Goal: Task Accomplishment & Management: Use online tool/utility

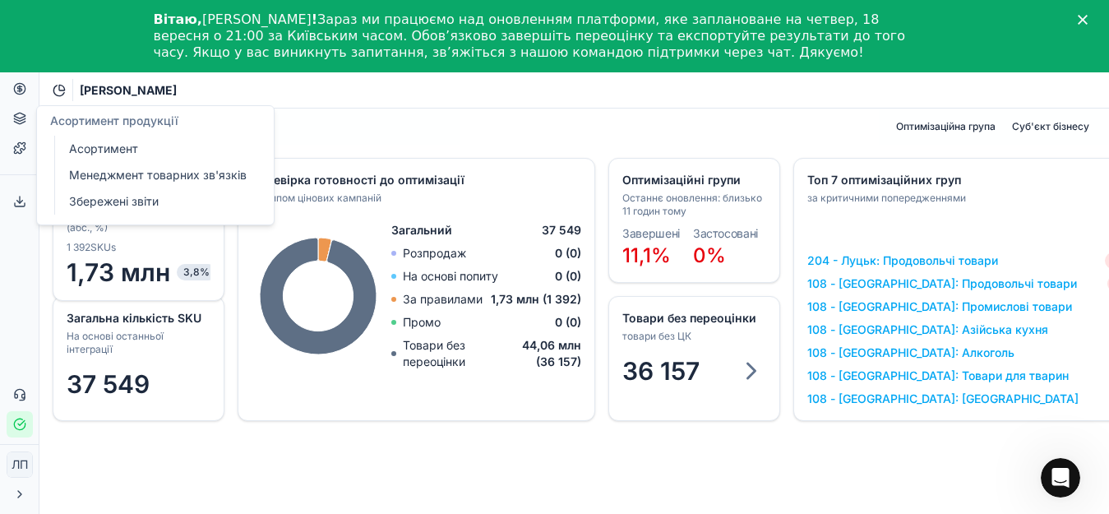
click at [16, 124] on icon at bounding box center [19, 118] width 13 height 13
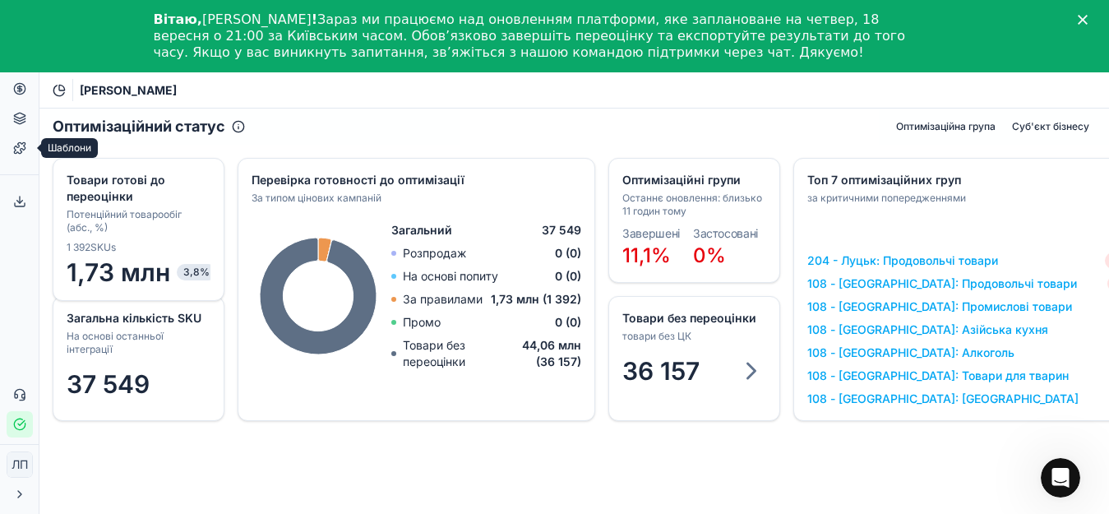
click at [16, 149] on icon at bounding box center [19, 147] width 13 height 13
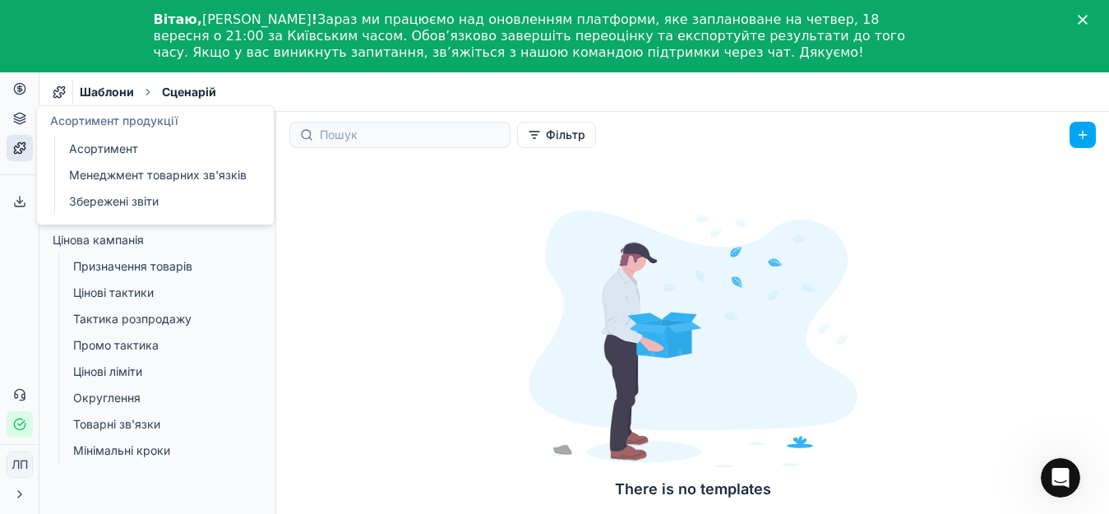
click at [117, 145] on link "Асортимент" at bounding box center [158, 148] width 192 height 23
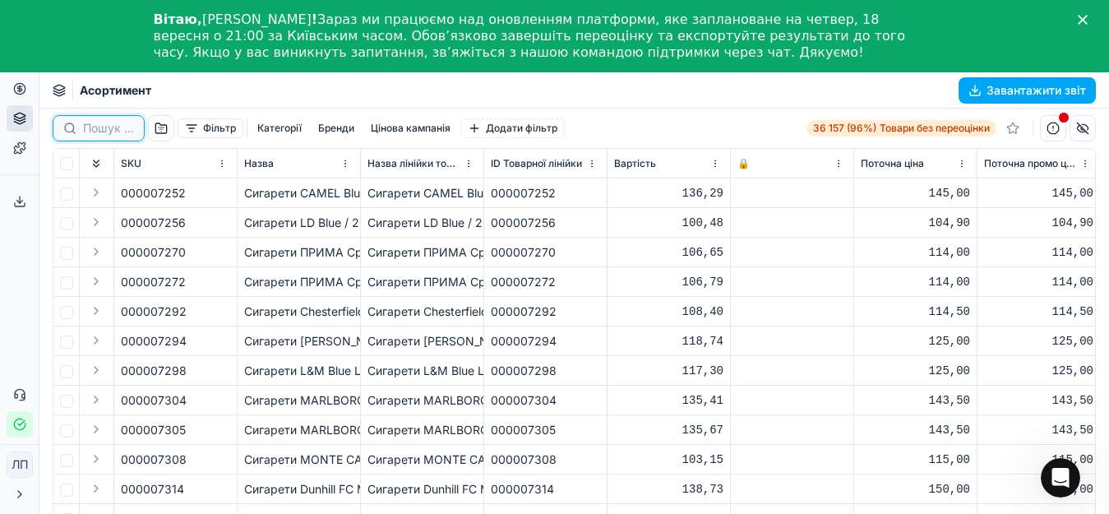
click at [84, 127] on input at bounding box center [108, 128] width 51 height 16
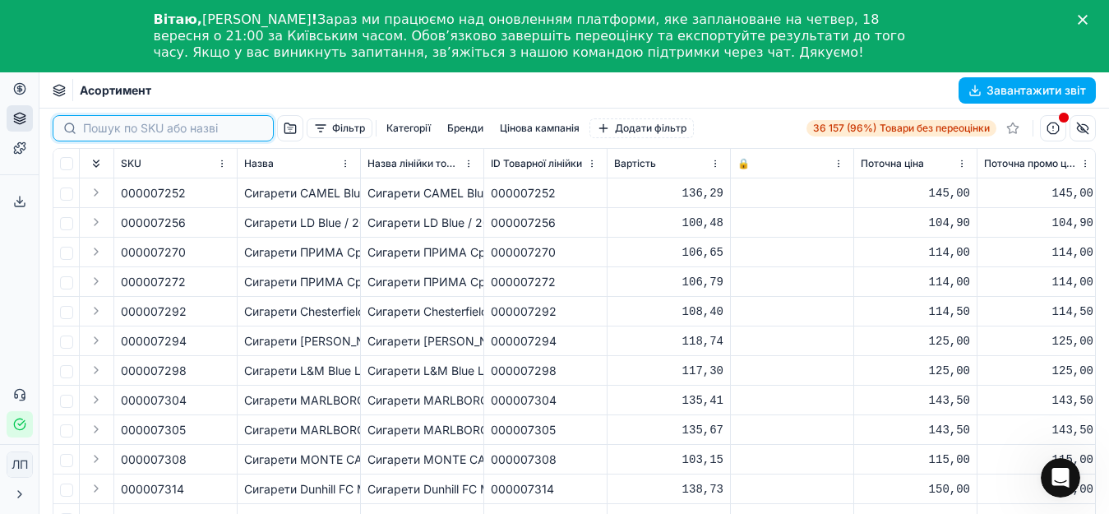
click at [241, 130] on input at bounding box center [173, 128] width 180 height 16
click at [255, 84] on div "Асортимент Завантажити звіт" at bounding box center [573, 90] width 1069 height 36
click at [106, 127] on input at bounding box center [173, 128] width 180 height 16
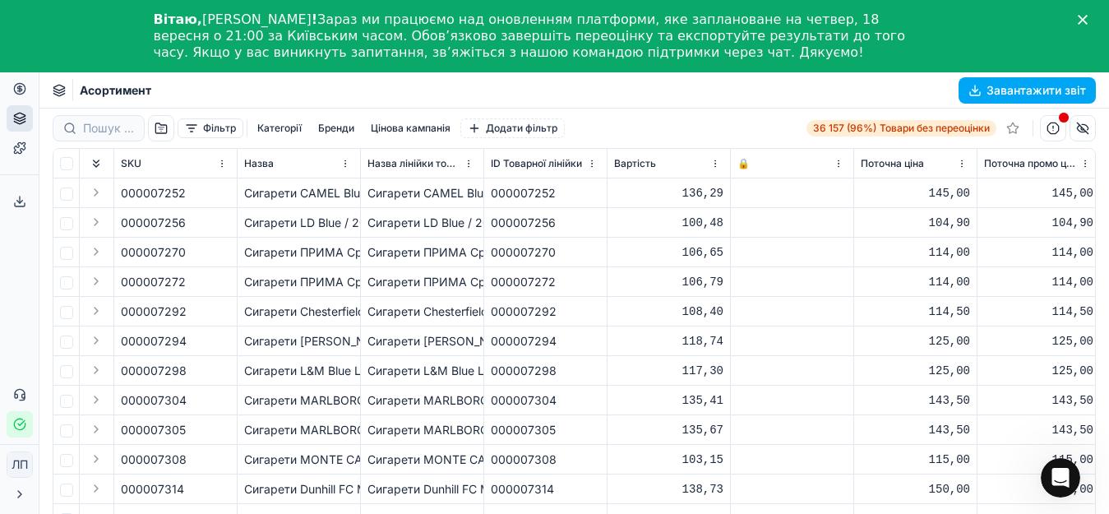
click at [64, 127] on div at bounding box center [99, 128] width 92 height 26
click at [221, 168] on html "Pricing platform Аналітика Цінова оптимізація Асортимент продукції Шаблони Серв…" at bounding box center [554, 293] width 1109 height 586
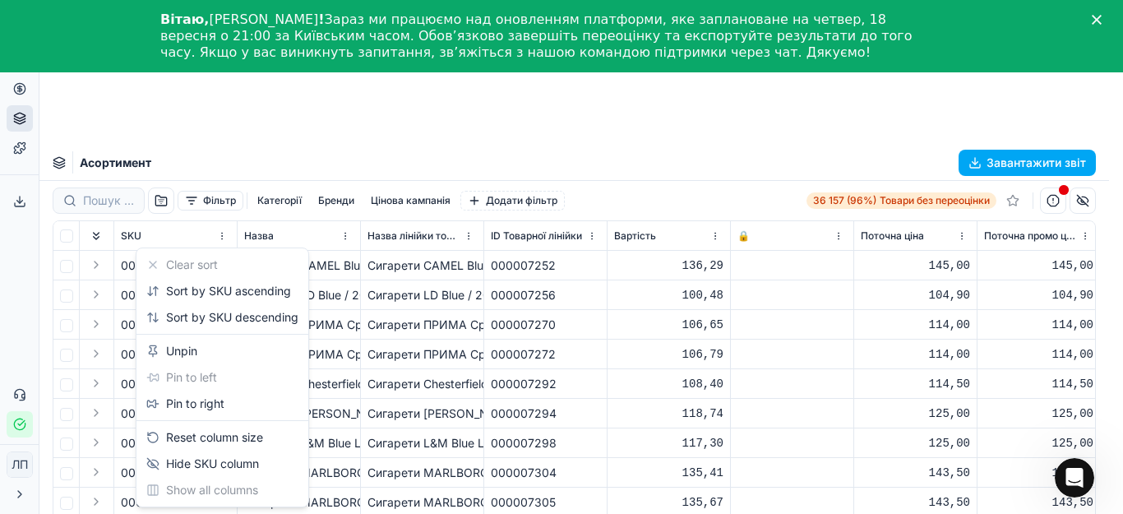
click at [270, 127] on html "Pricing platform Аналітика Цінова оптимізація Асортимент продукції Шаблони Серв…" at bounding box center [561, 329] width 1123 height 658
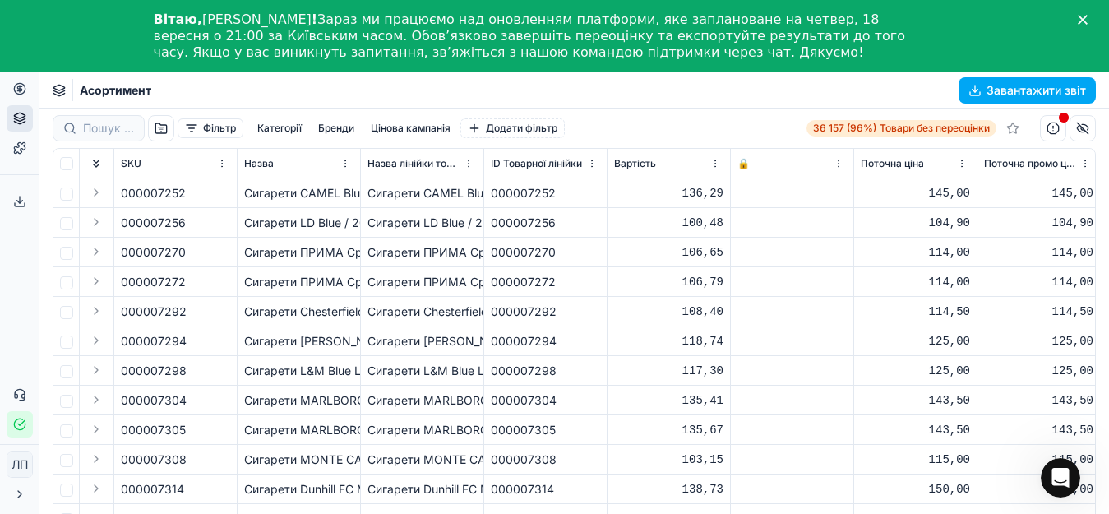
click at [344, 166] on html "Pricing platform Аналітика Цінова оптимізація Асортимент продукції Шаблони Серв…" at bounding box center [554, 293] width 1109 height 586
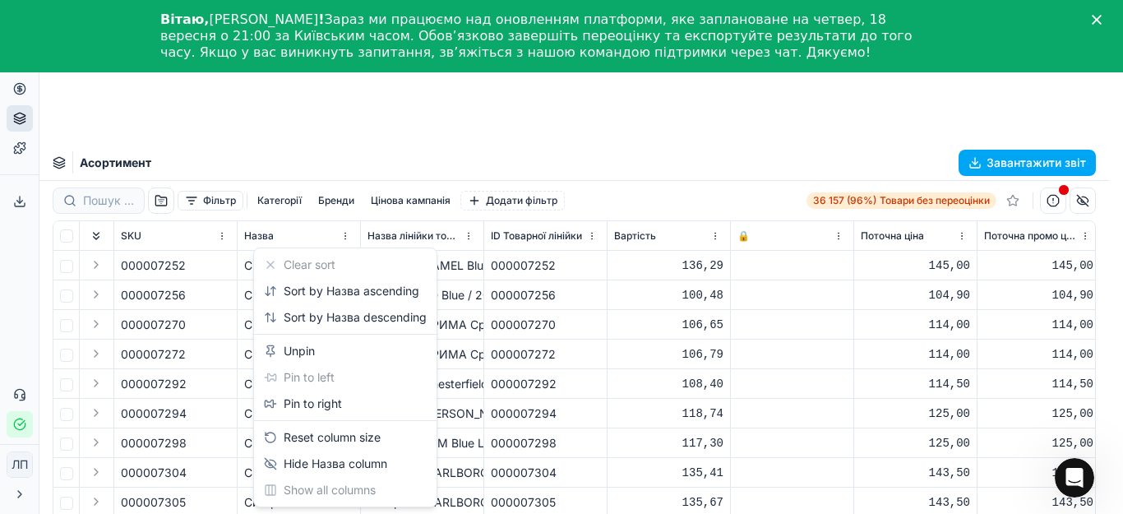
click at [372, 125] on html "Pricing platform Аналітика Цінова оптимізація Асортимент продукції Шаблони Серв…" at bounding box center [561, 329] width 1123 height 658
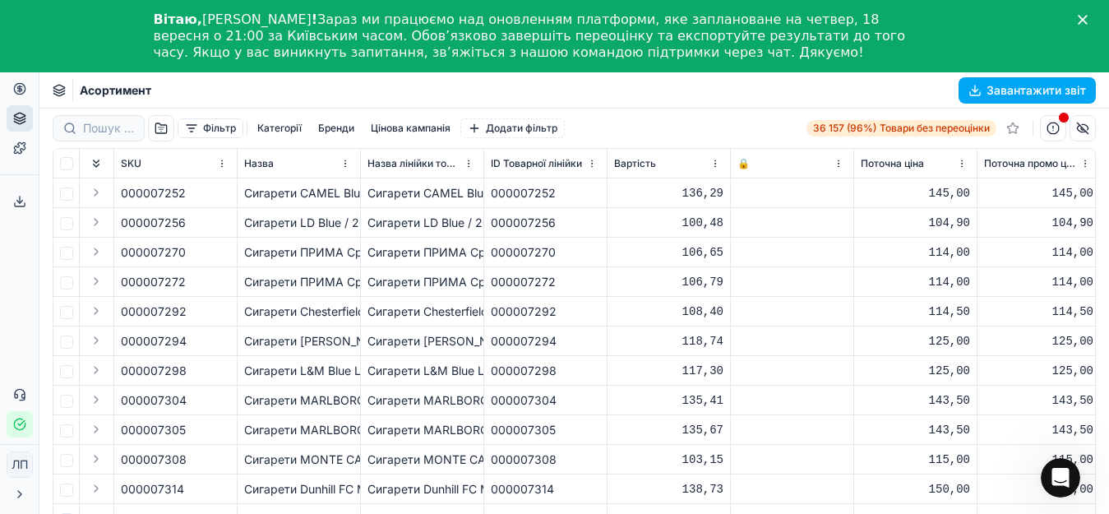
click at [156, 130] on button "button" at bounding box center [161, 128] width 26 height 26
click at [214, 129] on button "Фільтр" at bounding box center [211, 128] width 66 height 20
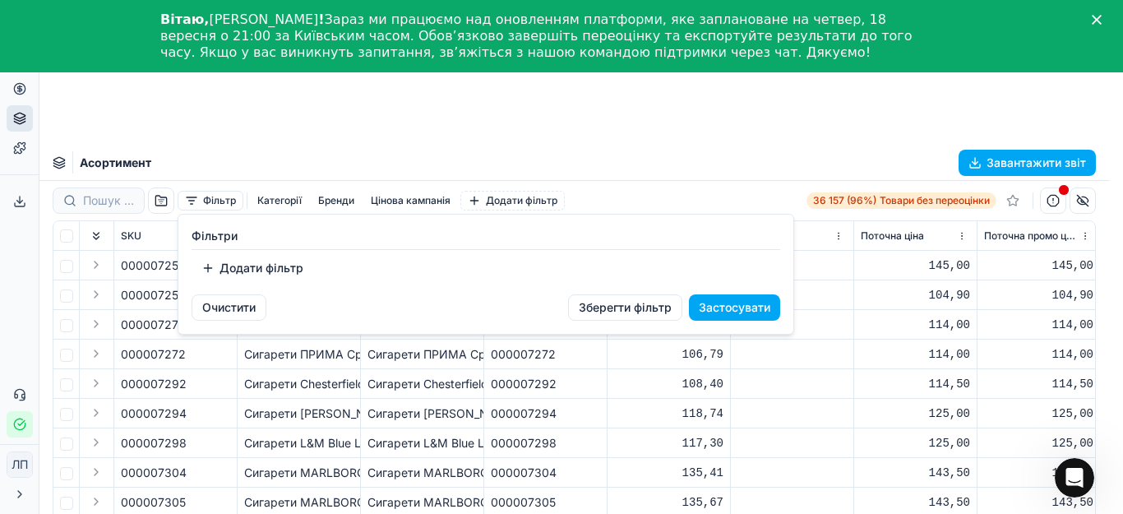
click at [312, 128] on html "Pricing platform Аналітика Цінова оптимізація Асортимент продукції Шаблони Серв…" at bounding box center [561, 329] width 1123 height 658
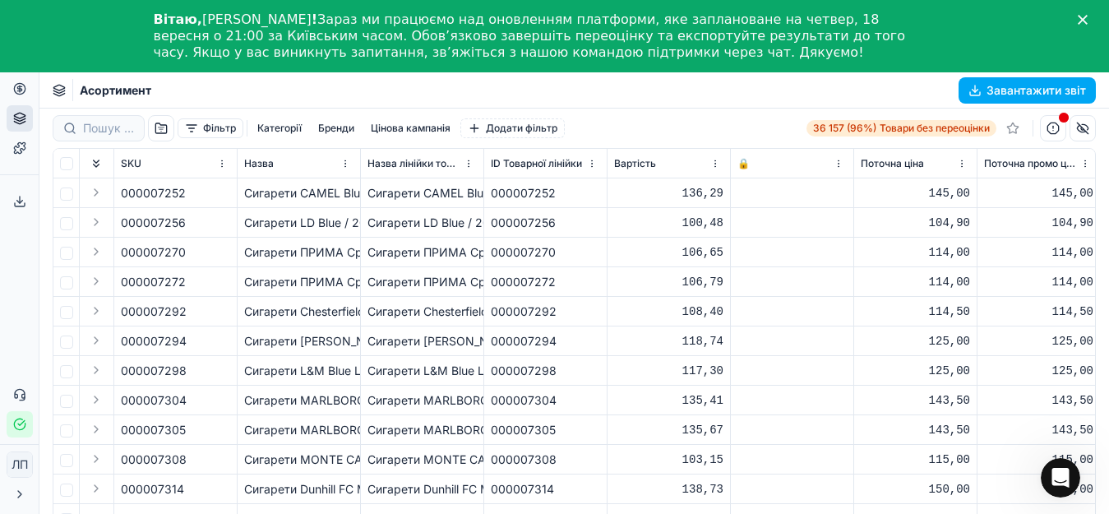
click at [274, 125] on button "Категорії" at bounding box center [280, 128] width 58 height 20
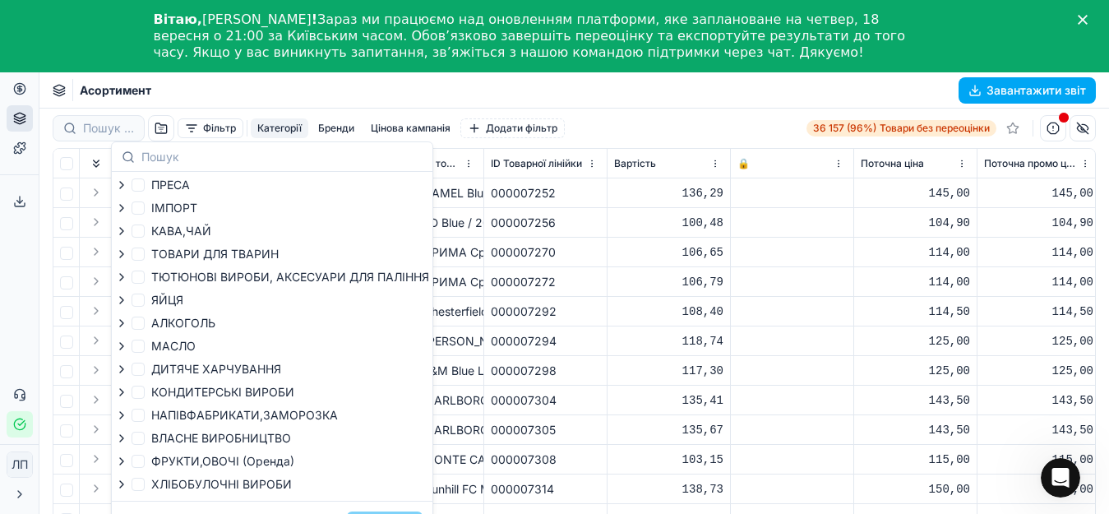
click at [617, 102] on div "Асортимент Завантажити звіт" at bounding box center [573, 90] width 1069 height 36
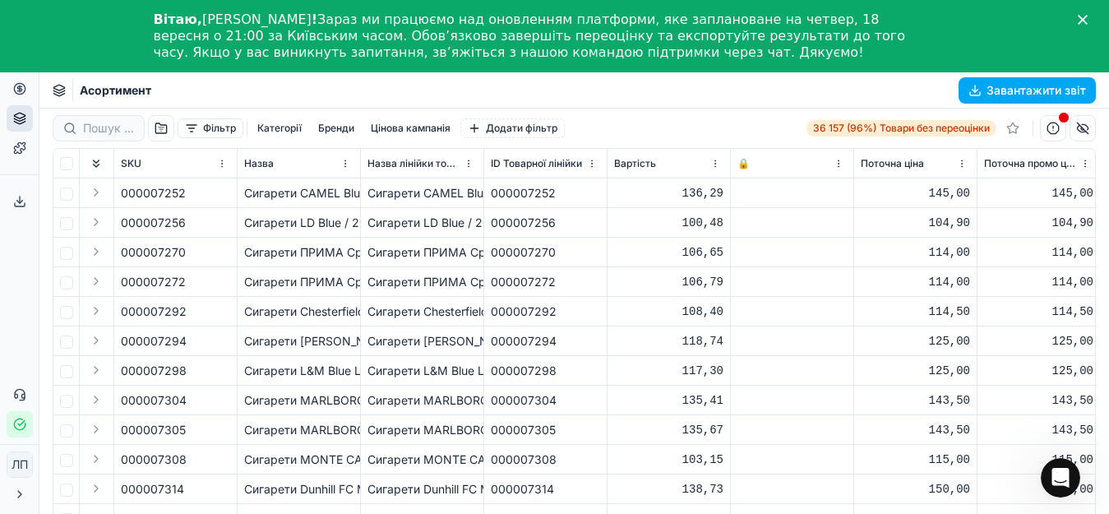
click at [467, 166] on html "Pricing platform Аналітика Цінова оптимізація Асортимент продукції Шаблони Серв…" at bounding box center [554, 293] width 1109 height 586
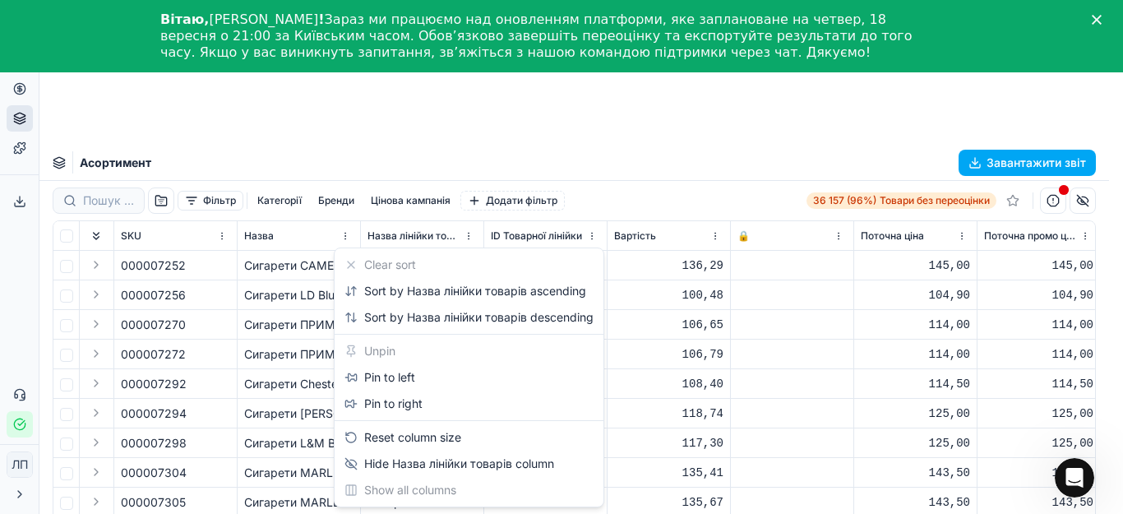
click at [475, 132] on html "Pricing platform Аналітика Цінова оптимізація Асортимент продукції Шаблони Серв…" at bounding box center [561, 329] width 1123 height 658
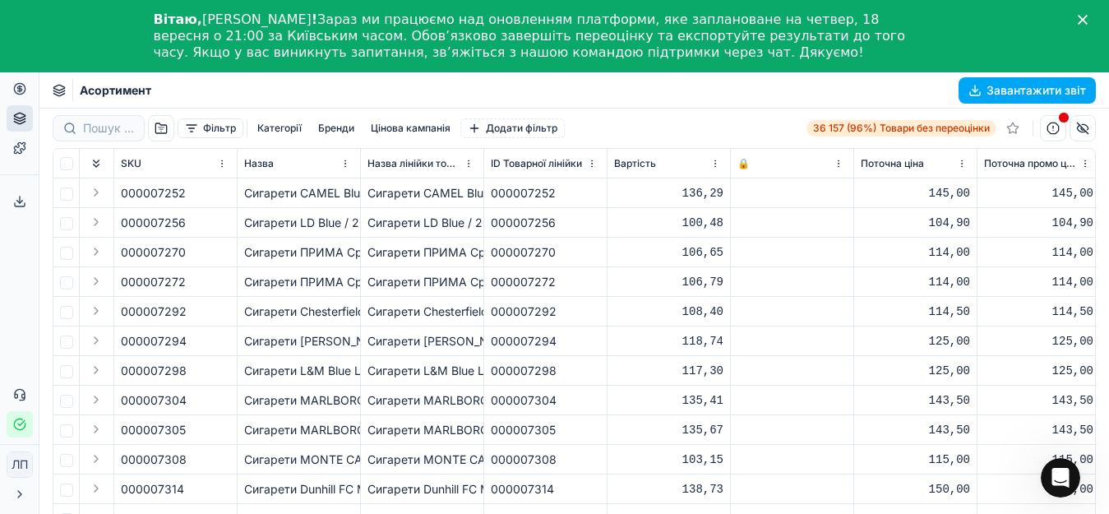
click at [520, 129] on button "Додати фільтр" at bounding box center [512, 128] width 104 height 20
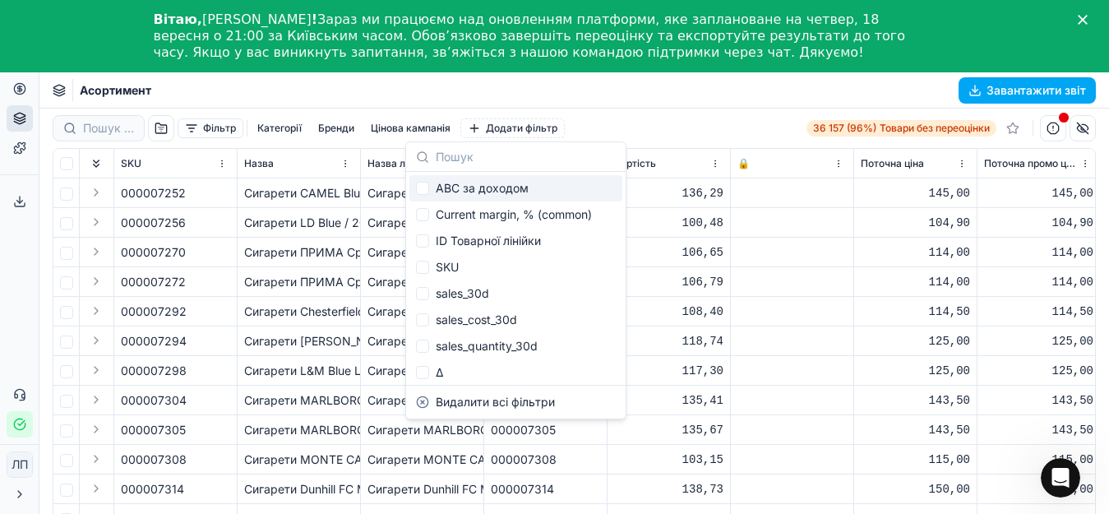
click at [630, 116] on div "Фільтр Категорії Бренди Цінова кампанія Додати фільтр 36 157 (96%) Товари без п…" at bounding box center [574, 128] width 1043 height 26
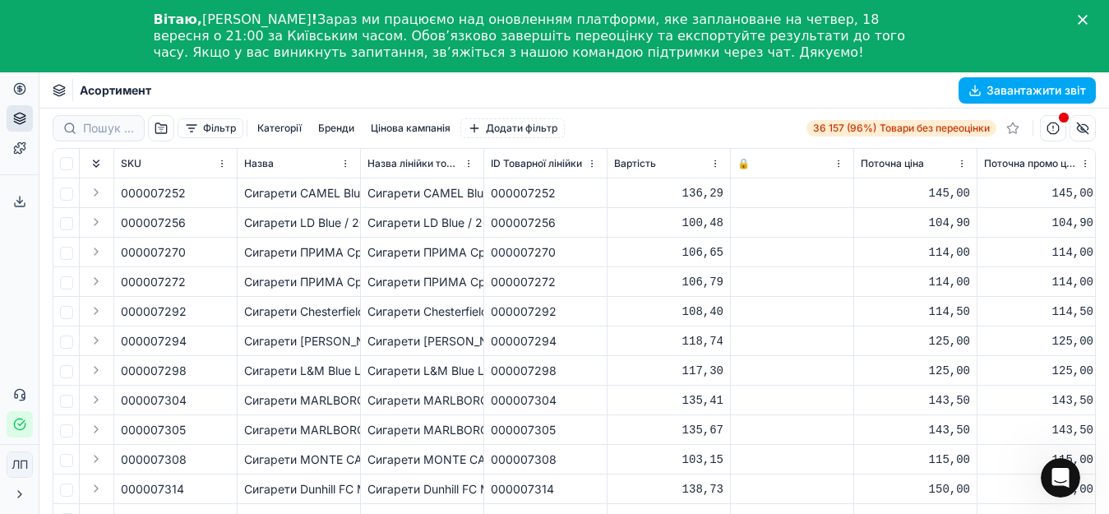
click at [665, 87] on div "Асортимент Завантажити звіт" at bounding box center [573, 90] width 1069 height 36
